Goal: Transaction & Acquisition: Purchase product/service

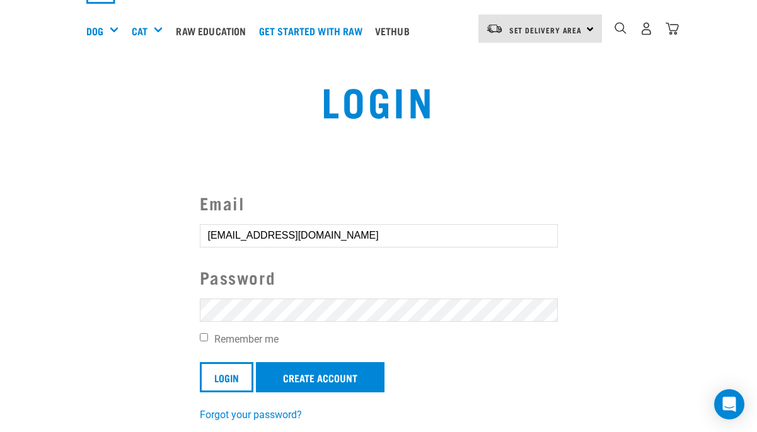
scroll to position [112, 0]
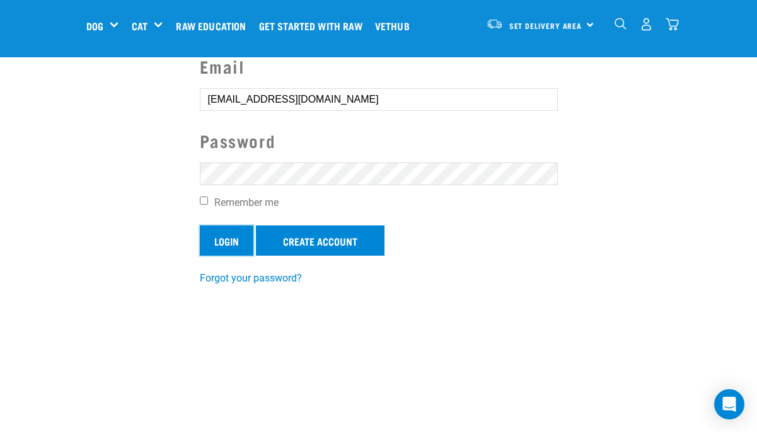
click at [224, 248] on input "Login" at bounding box center [227, 241] width 54 height 30
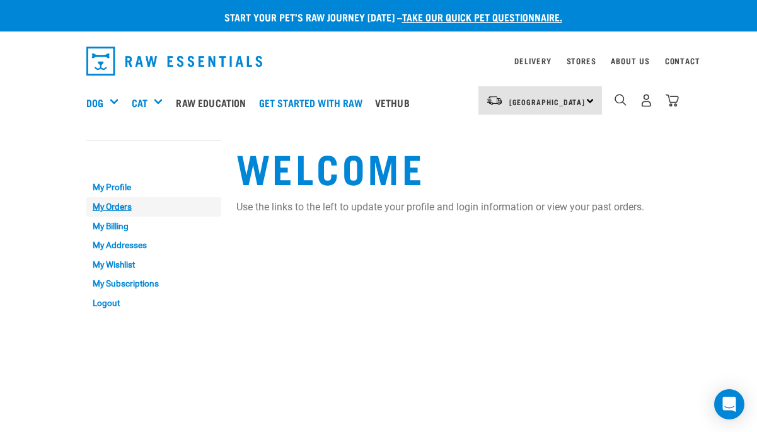
click at [105, 205] on link "My Orders" at bounding box center [153, 207] width 135 height 20
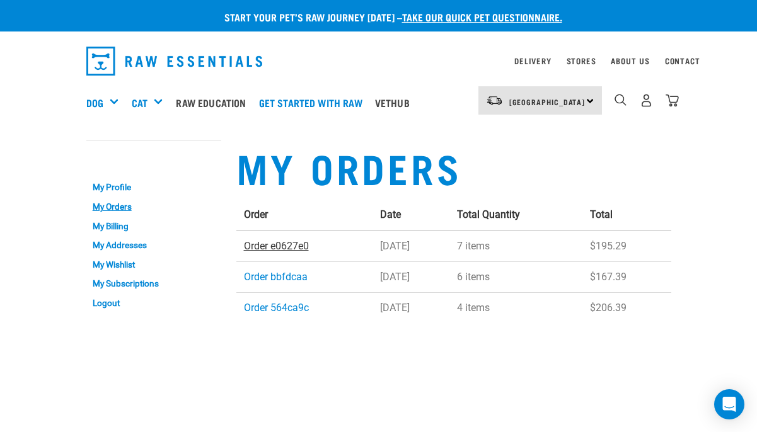
click at [256, 246] on link "Order e0627e0" at bounding box center [276, 246] width 65 height 12
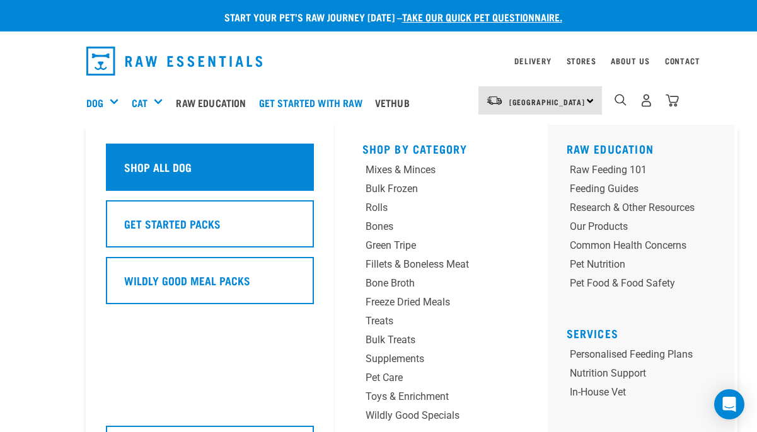
click at [125, 160] on h5 "Shop All Dog" at bounding box center [157, 167] width 67 height 16
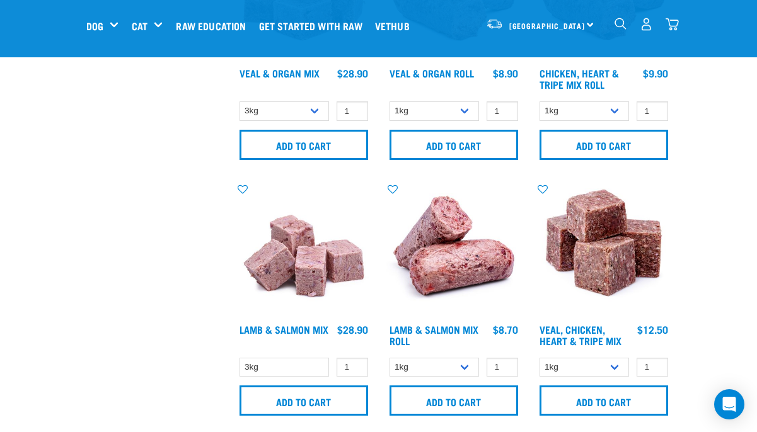
scroll to position [1711, 0]
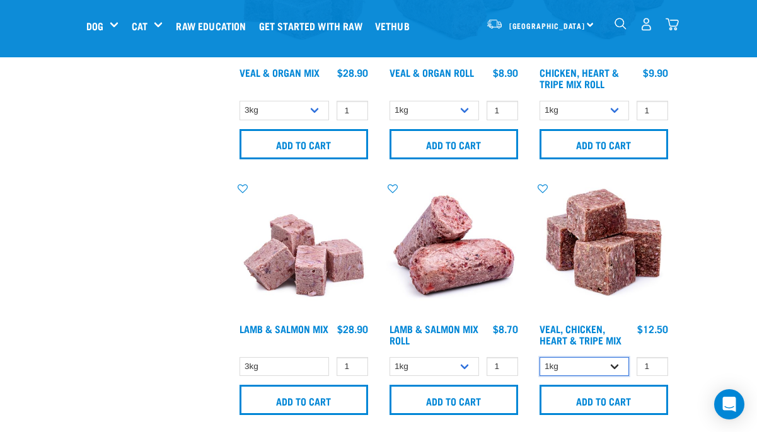
click at [614, 364] on select "1kg 3kg" at bounding box center [584, 367] width 90 height 20
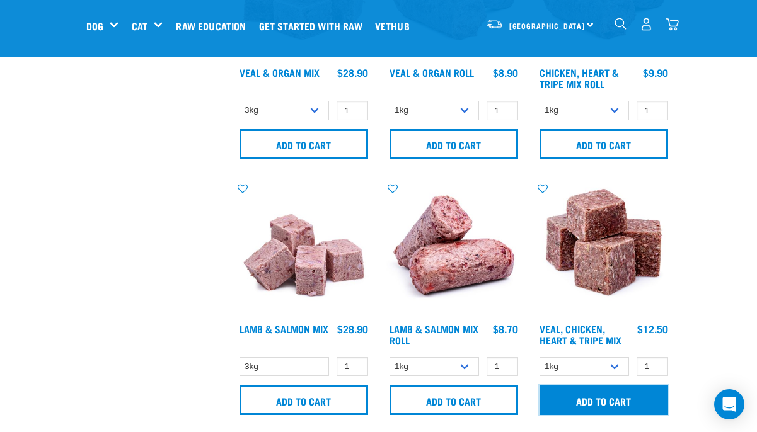
click at [624, 392] on input "Add to cart" at bounding box center [603, 400] width 129 height 30
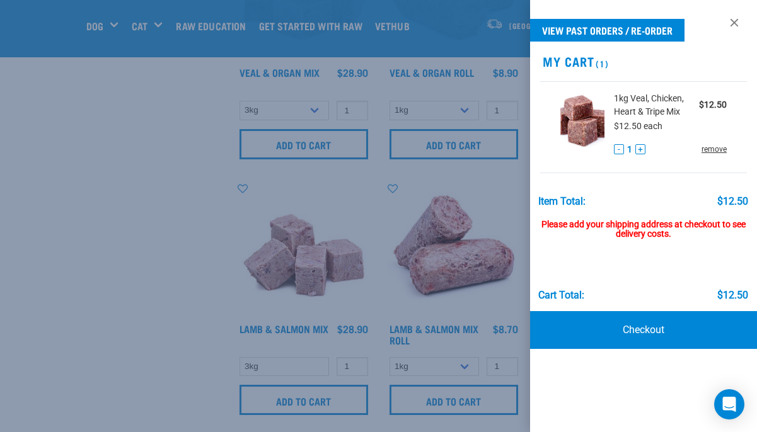
click at [708, 150] on link "remove" at bounding box center [713, 149] width 25 height 11
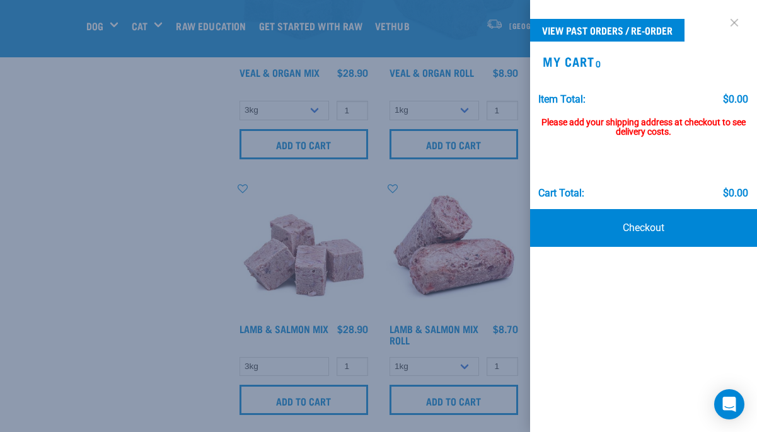
click at [732, 20] on link at bounding box center [734, 23] width 20 height 20
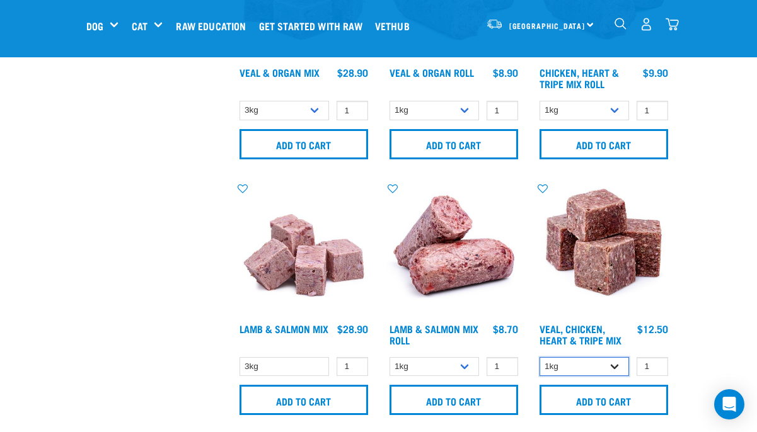
click at [616, 365] on select "1kg 3kg" at bounding box center [584, 367] width 90 height 20
select select "752"
click at [539, 357] on select "1kg 3kg" at bounding box center [584, 367] width 90 height 20
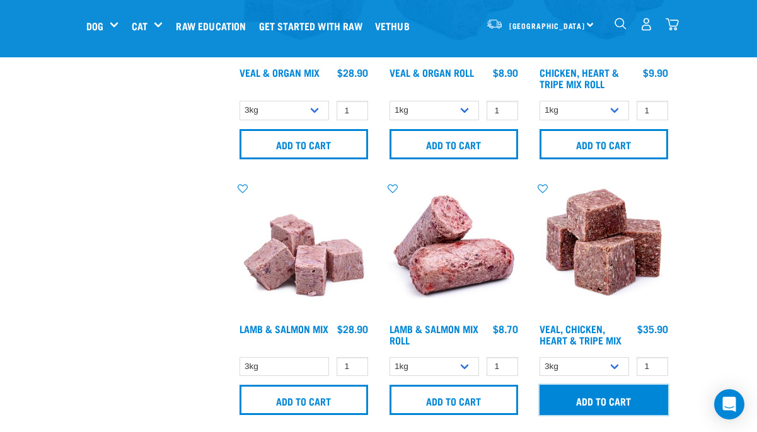
click at [596, 400] on input "Add to cart" at bounding box center [603, 400] width 129 height 30
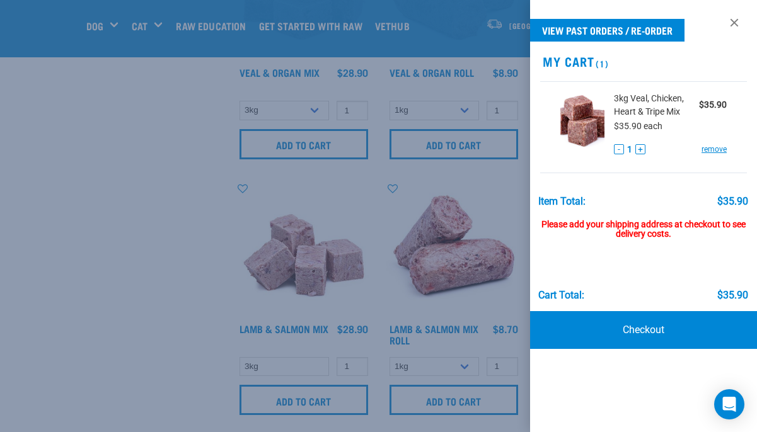
click at [474, 187] on div at bounding box center [378, 216] width 757 height 432
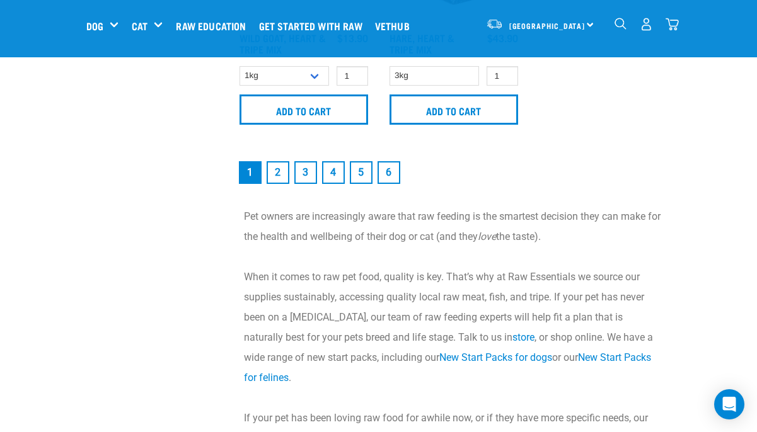
scroll to position [2811, 0]
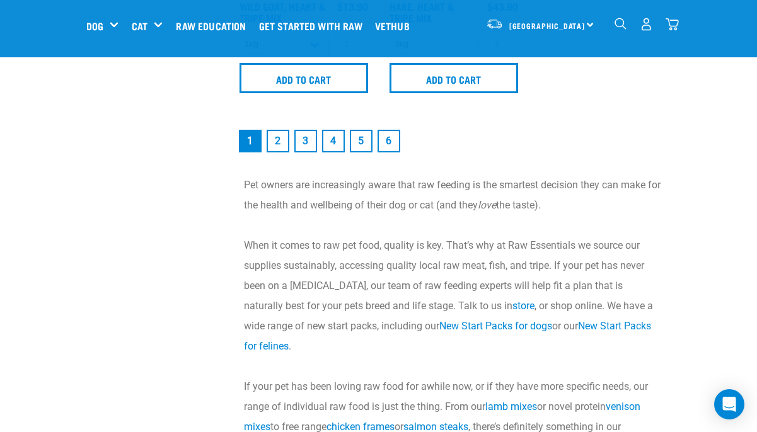
click at [277, 134] on link "2" at bounding box center [278, 141] width 23 height 23
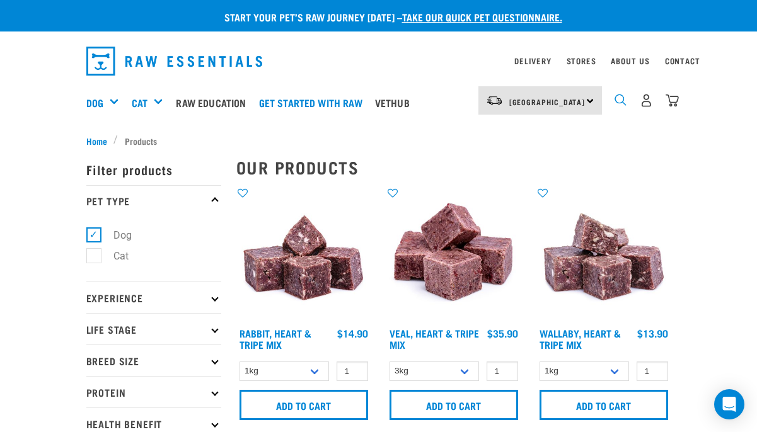
click at [619, 100] on img "dropdown navigation" at bounding box center [620, 100] width 12 height 12
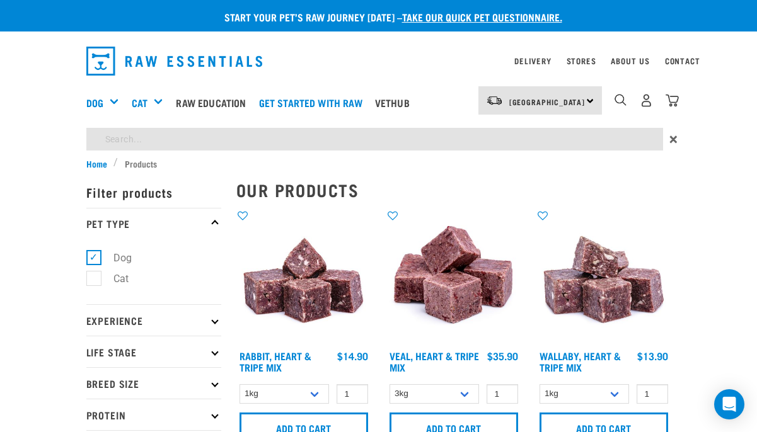
click at [518, 124] on div "North Island North Island South Island" at bounding box center [532, 103] width 139 height 50
click at [423, 144] on input "search" at bounding box center [374, 139] width 577 height 23
type input "chicken venison fish"
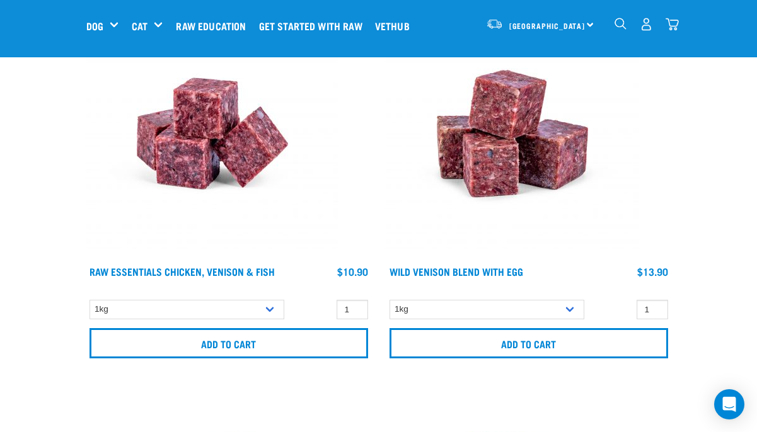
scroll to position [209, 0]
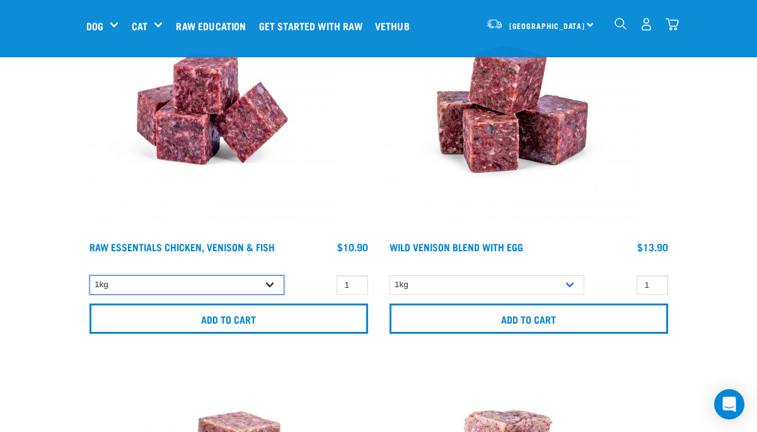
click at [272, 285] on select "1kg 3kg" at bounding box center [186, 285] width 195 height 20
select select "28665"
click at [89, 275] on select "1kg 3kg" at bounding box center [186, 285] width 195 height 20
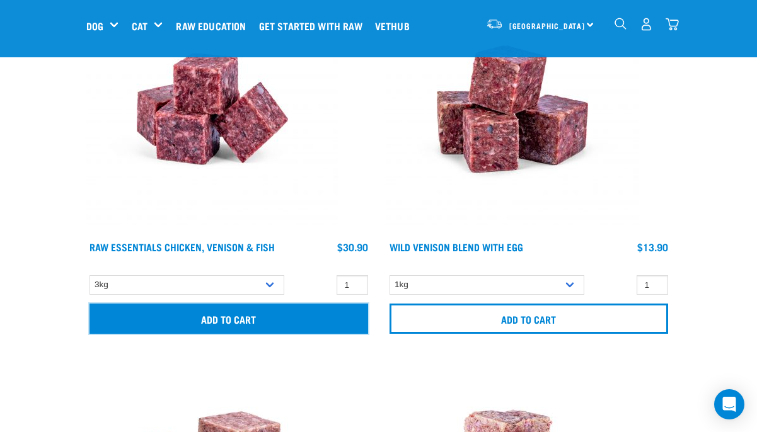
click at [269, 323] on input "Add to cart" at bounding box center [228, 319] width 279 height 30
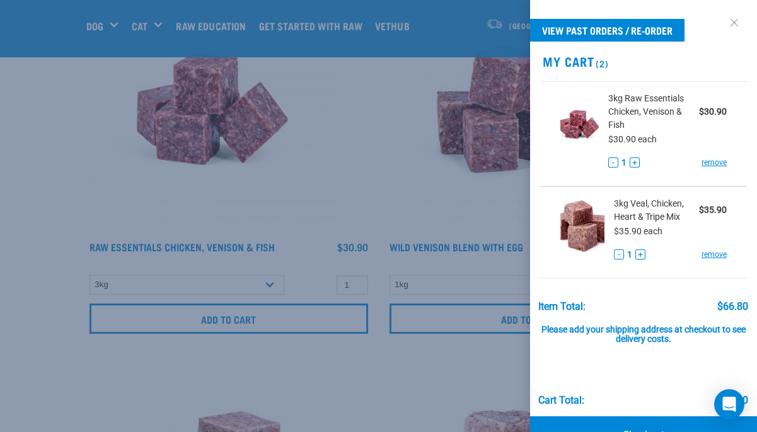
click at [737, 23] on link at bounding box center [734, 23] width 20 height 20
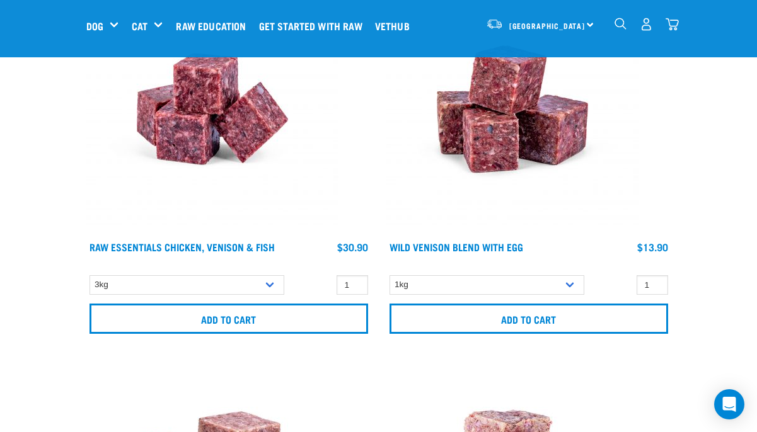
click at [620, 19] on img "dropdown navigation" at bounding box center [620, 24] width 12 height 12
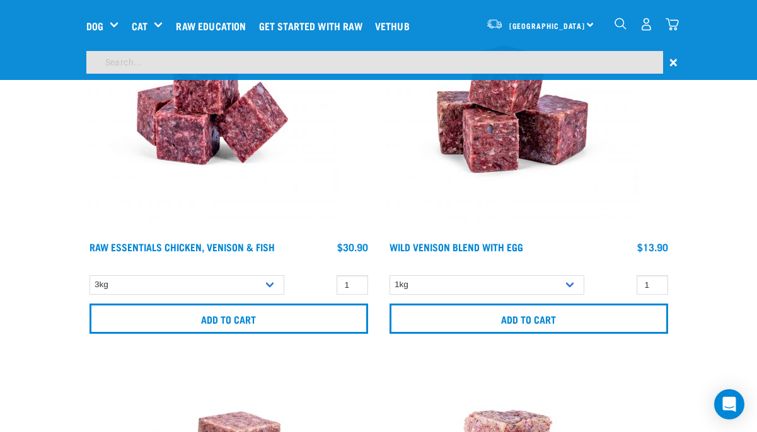
scroll to position [628, 0]
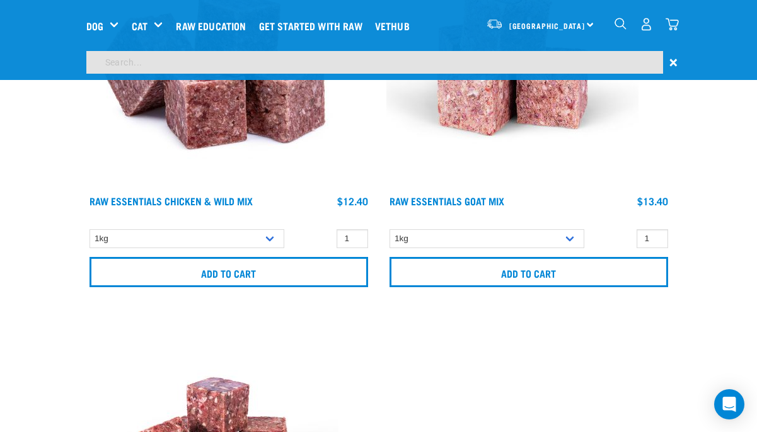
click at [238, 52] on input "search" at bounding box center [374, 62] width 577 height 23
type input "wallaby veal"
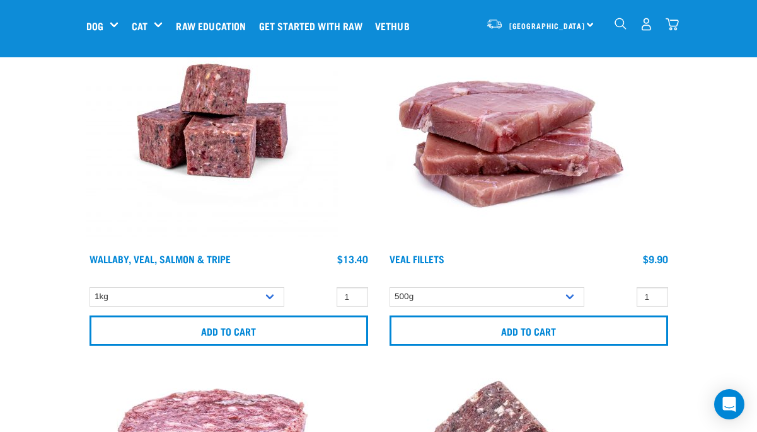
scroll to position [224, 0]
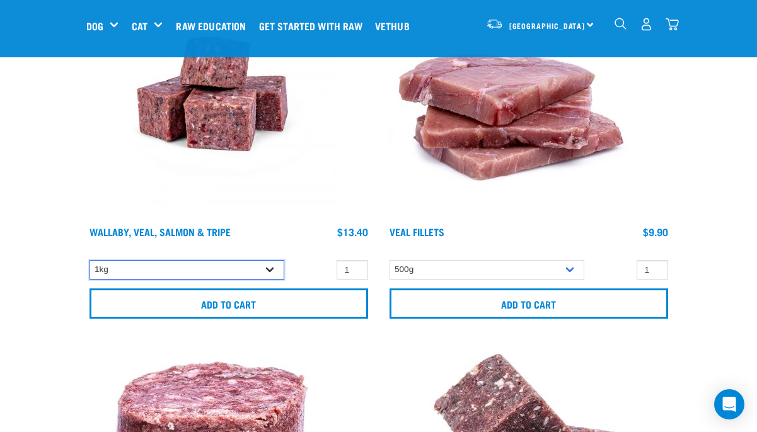
click at [270, 266] on select "1kg 3kg Bulk (18kg)" at bounding box center [186, 270] width 195 height 20
select select "45457"
click at [89, 260] on select "1kg 3kg Bulk (18kg)" at bounding box center [186, 270] width 195 height 20
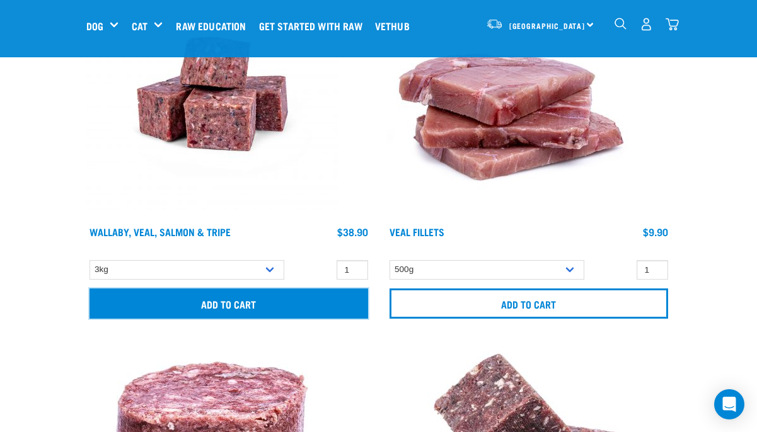
click at [255, 304] on input "Add to cart" at bounding box center [228, 304] width 279 height 30
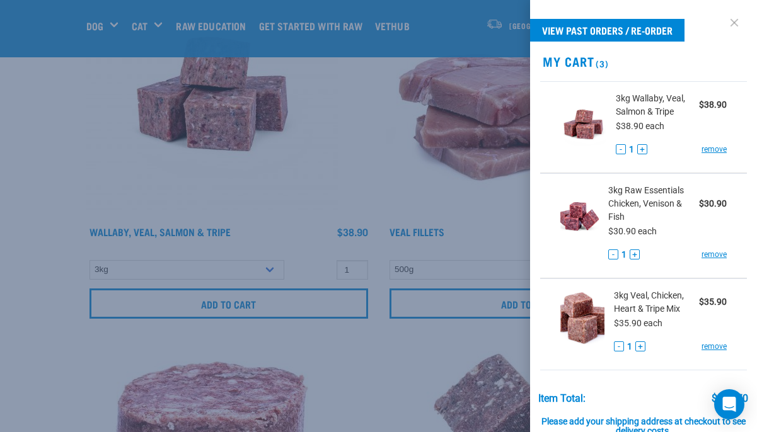
click at [729, 20] on link at bounding box center [734, 23] width 20 height 20
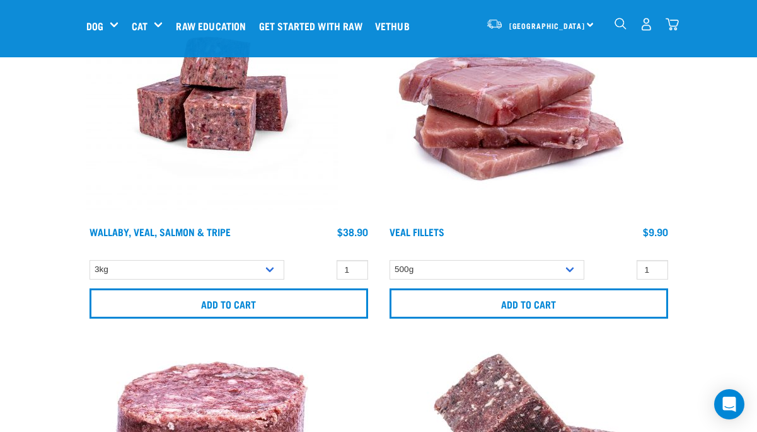
click at [619, 23] on img "dropdown navigation" at bounding box center [620, 24] width 12 height 12
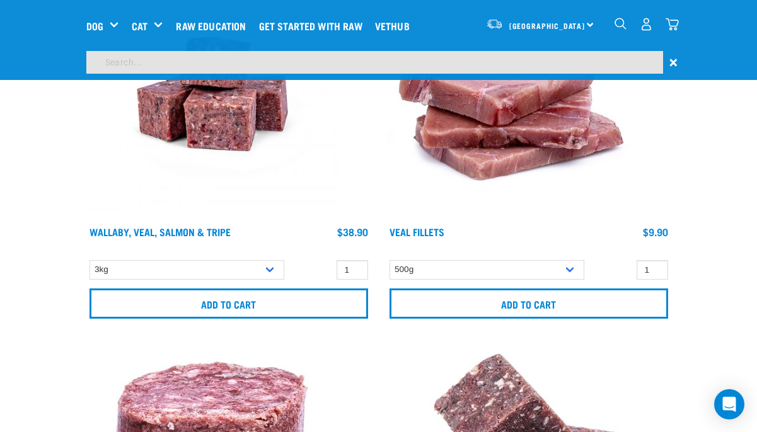
click at [471, 72] on input "search" at bounding box center [374, 62] width 577 height 23
type input "venison"
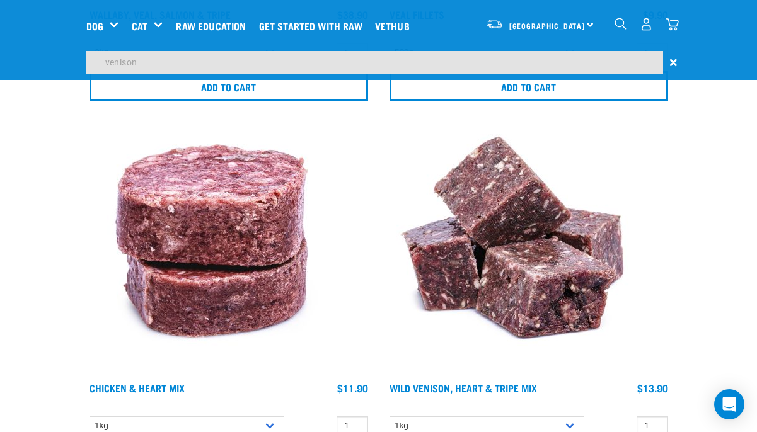
scroll to position [443, 0]
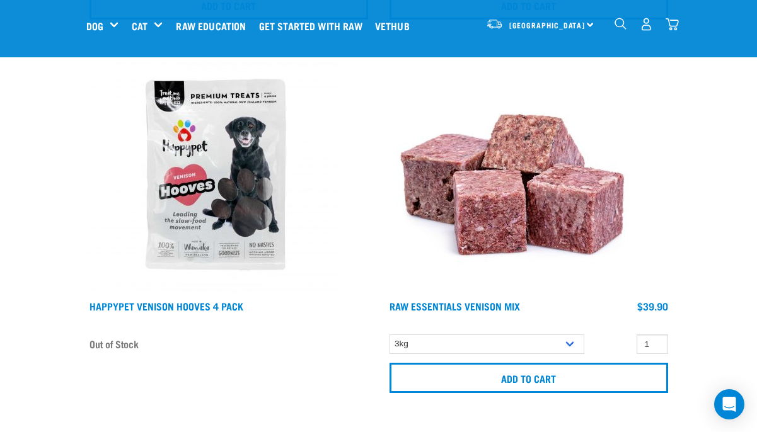
scroll to position [3948, 0]
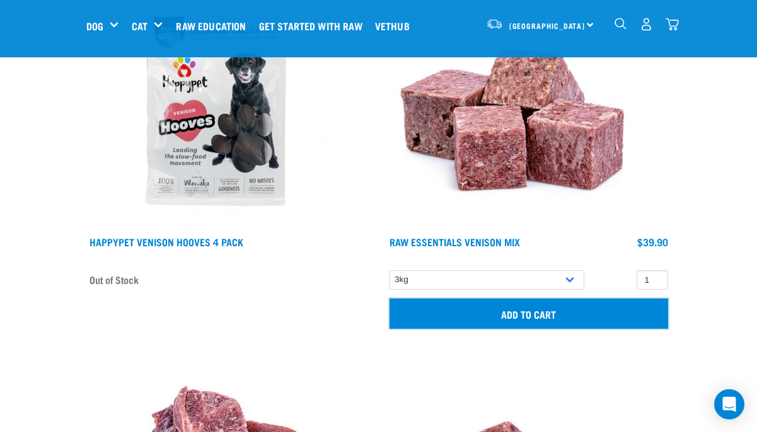
click at [533, 315] on input "Add to cart" at bounding box center [528, 314] width 279 height 30
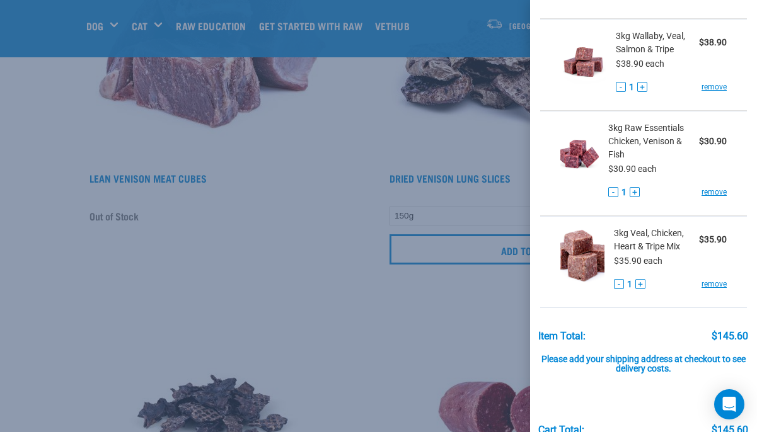
scroll to position [221, 0]
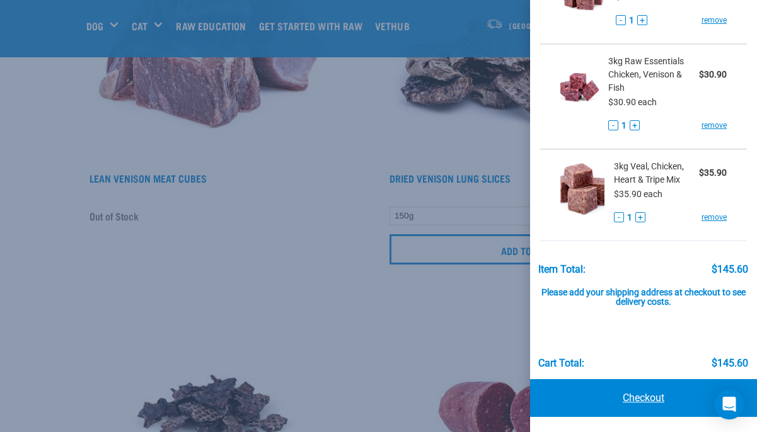
click at [626, 396] on link "Checkout" at bounding box center [643, 398] width 227 height 38
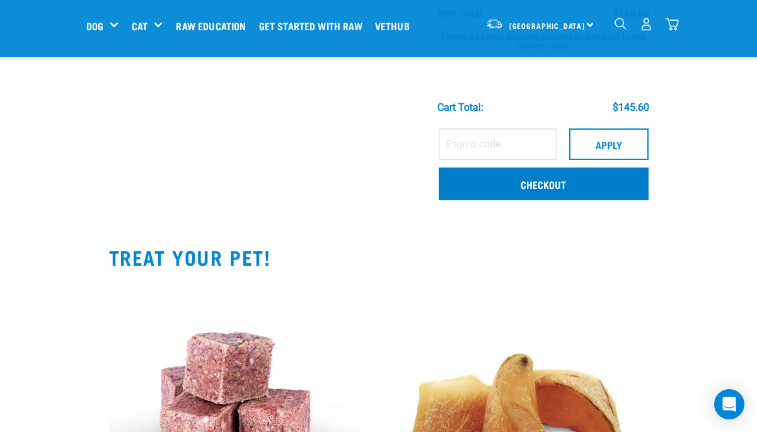
scroll to position [456, 0]
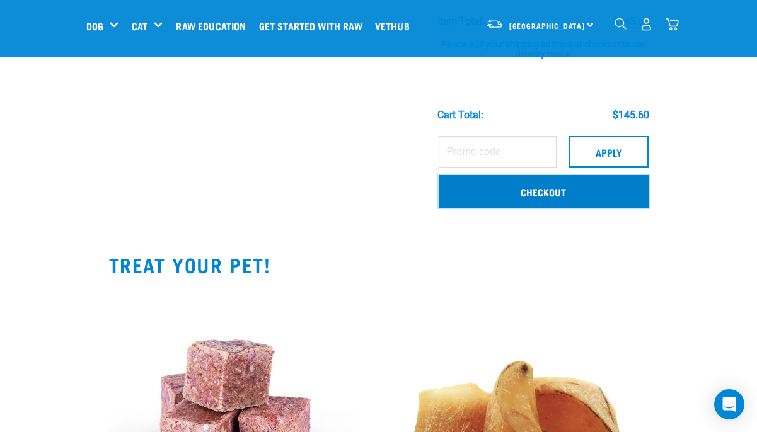
click at [562, 190] on link "Checkout" at bounding box center [544, 191] width 210 height 33
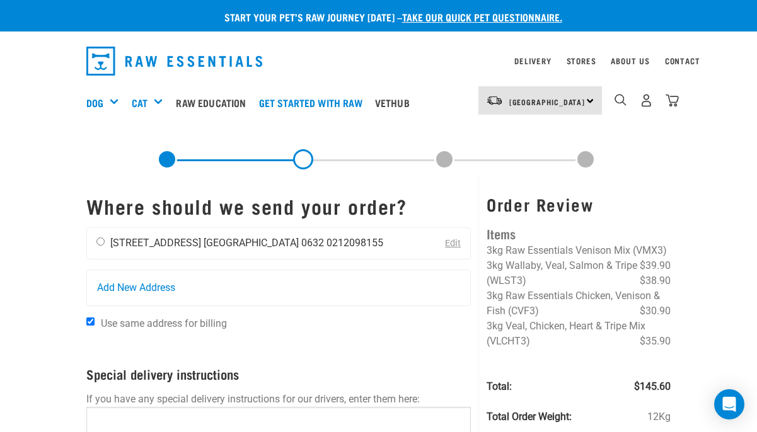
click at [99, 241] on input "radio" at bounding box center [100, 242] width 8 height 8
radio input "true"
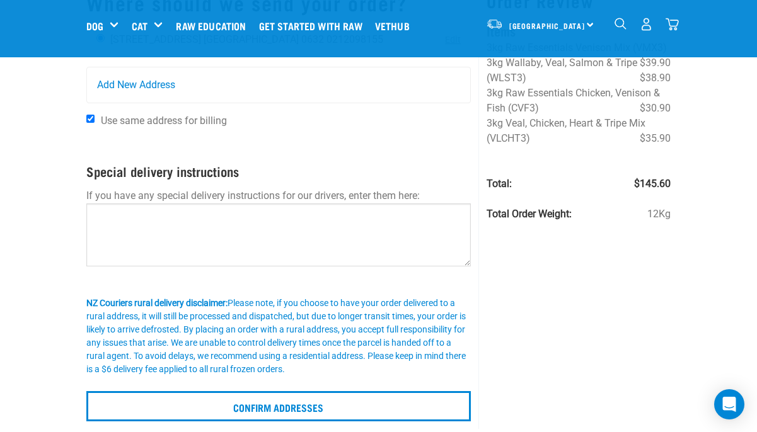
scroll to position [200, 0]
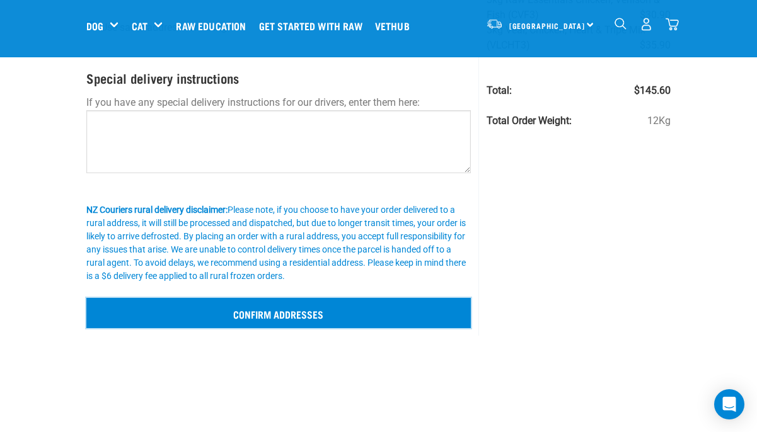
click at [180, 313] on input "Confirm addresses" at bounding box center [278, 313] width 385 height 30
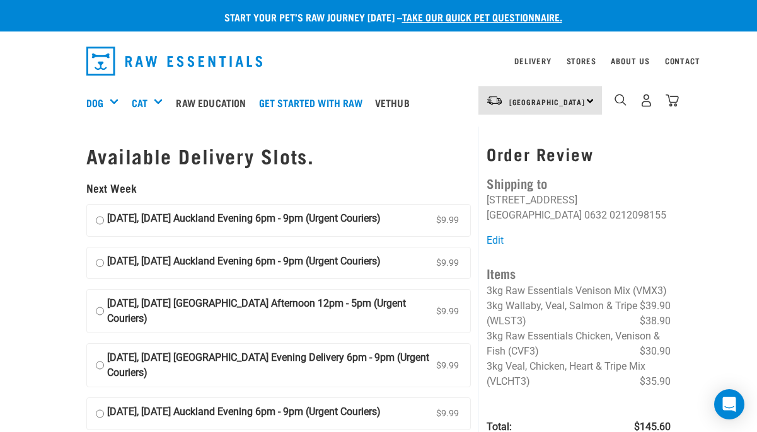
click at [100, 224] on input "[DATE], [DATE] Auckland Evening 6pm - 9pm (Urgent Couriers) $9.99" at bounding box center [100, 220] width 8 height 19
radio input "true"
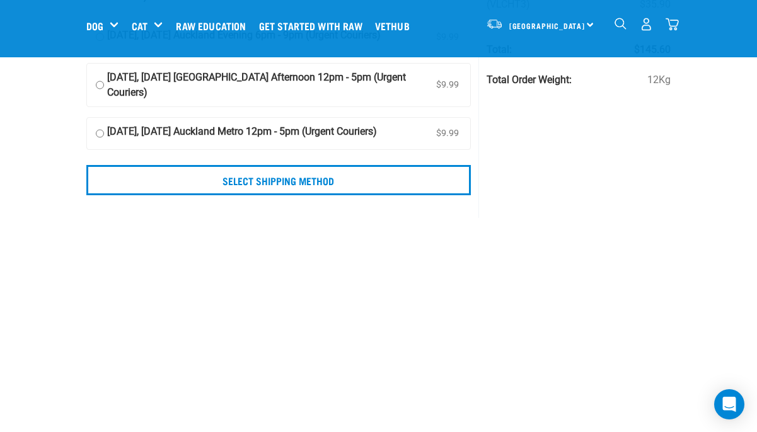
scroll to position [285, 0]
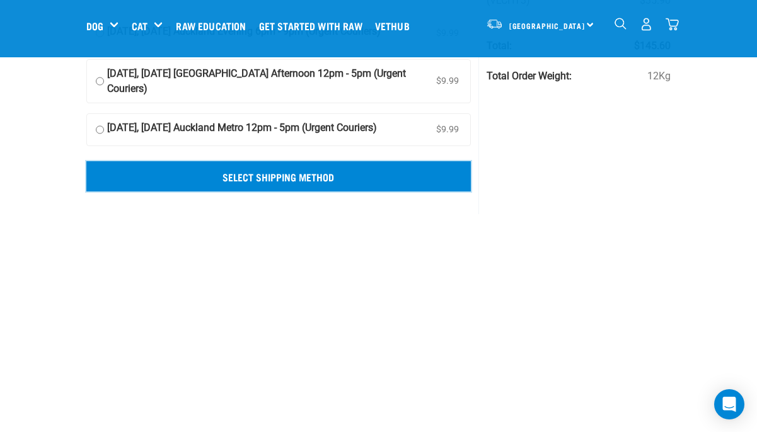
click at [260, 172] on input "Select Shipping Method" at bounding box center [278, 176] width 385 height 30
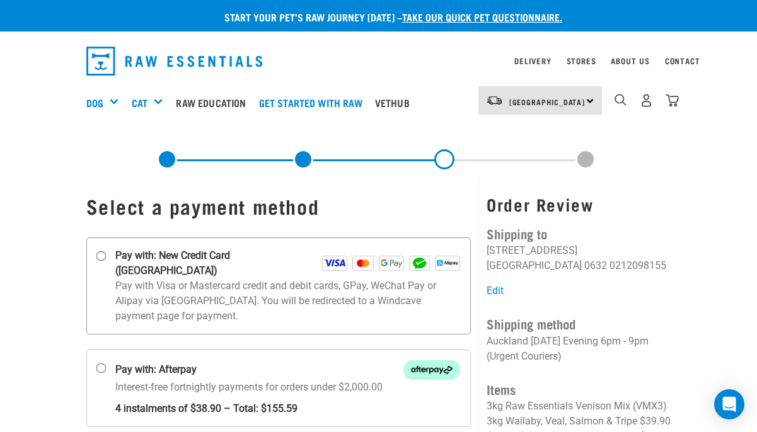
click at [99, 256] on input "Pay with: New Credit Card ([GEOGRAPHIC_DATA])" at bounding box center [101, 256] width 10 height 10
radio input "true"
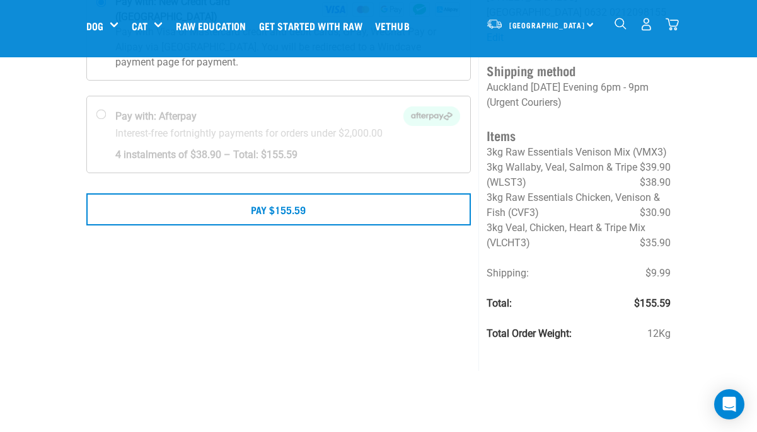
scroll to position [171, 0]
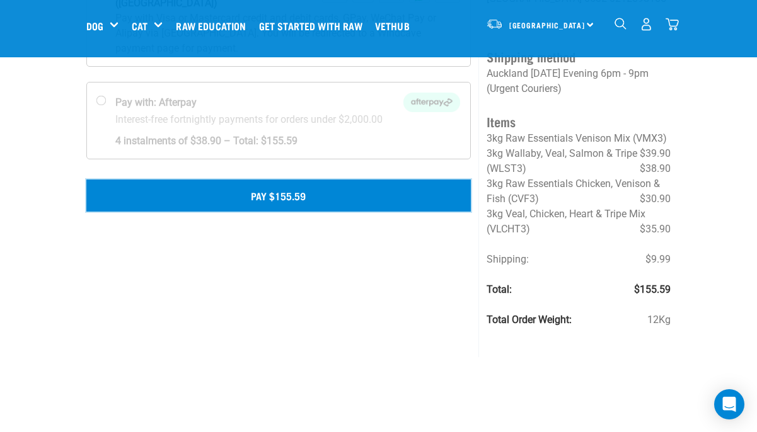
click at [285, 187] on button "Pay $155.59" at bounding box center [278, 196] width 385 height 32
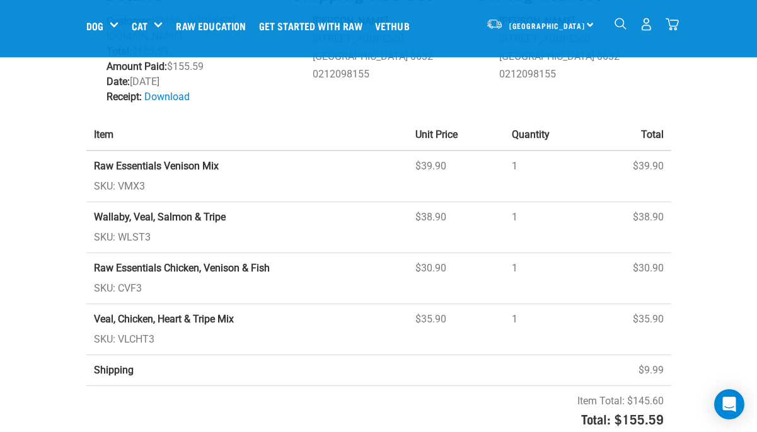
scroll to position [139, 0]
